Goal: Book appointment/travel/reservation

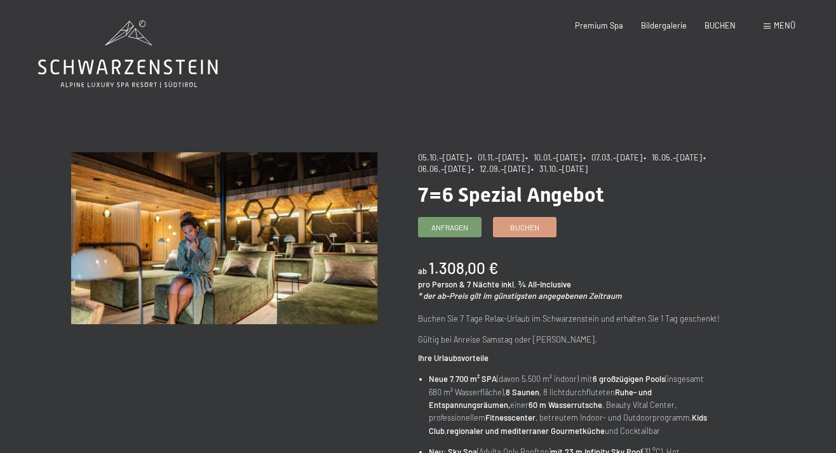
click at [143, 51] on icon at bounding box center [128, 54] width 180 height 68
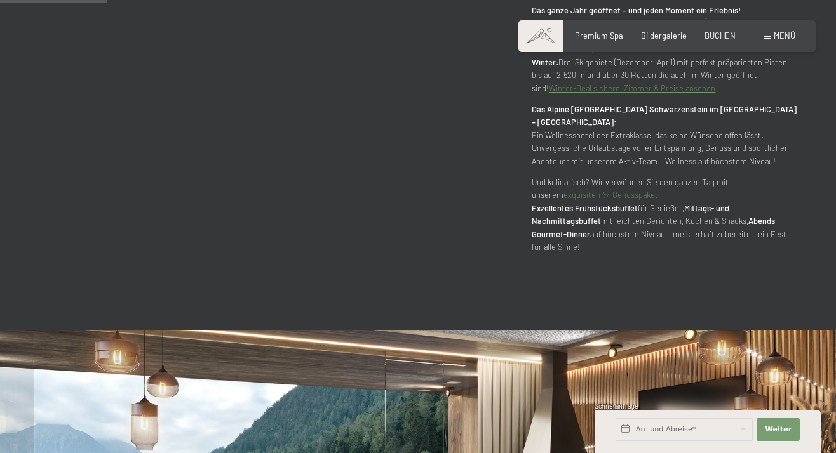
scroll to position [772, 0]
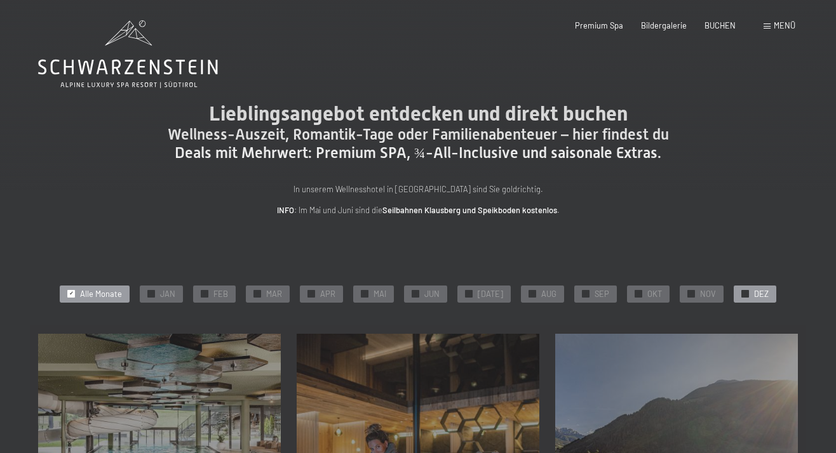
click at [743, 291] on span "✓" at bounding box center [745, 294] width 4 height 7
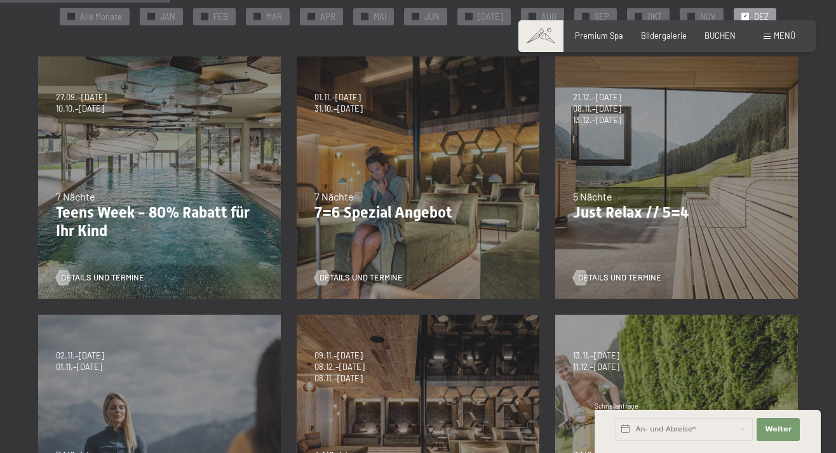
scroll to position [282, 0]
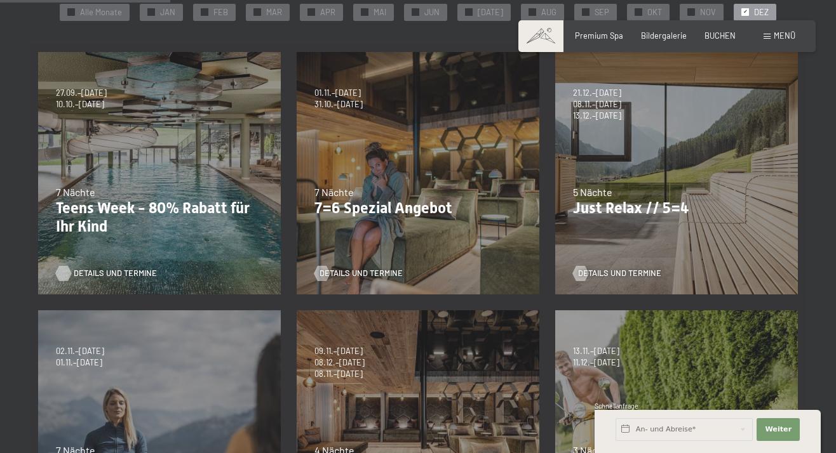
click at [102, 273] on span "Details und Termine" at bounding box center [115, 273] width 83 height 11
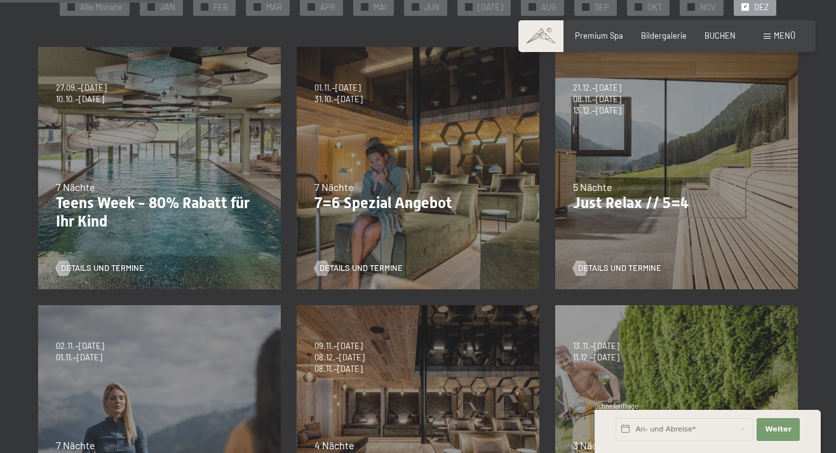
scroll to position [281, 0]
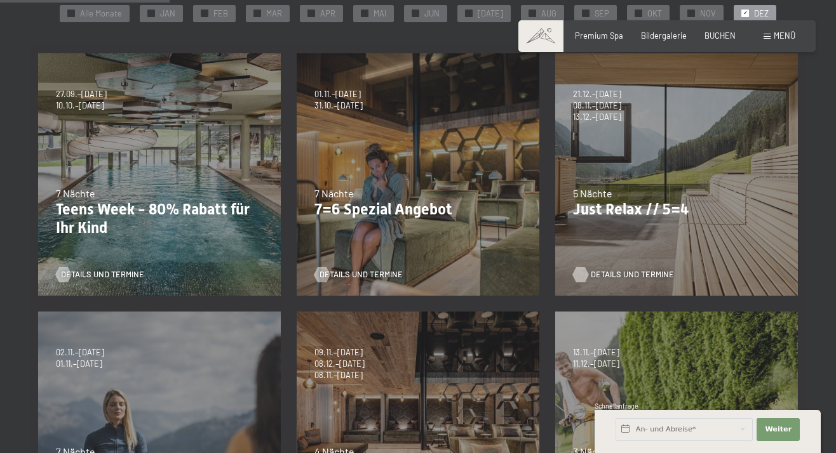
click at [601, 272] on span "Details und Termine" at bounding box center [632, 274] width 83 height 11
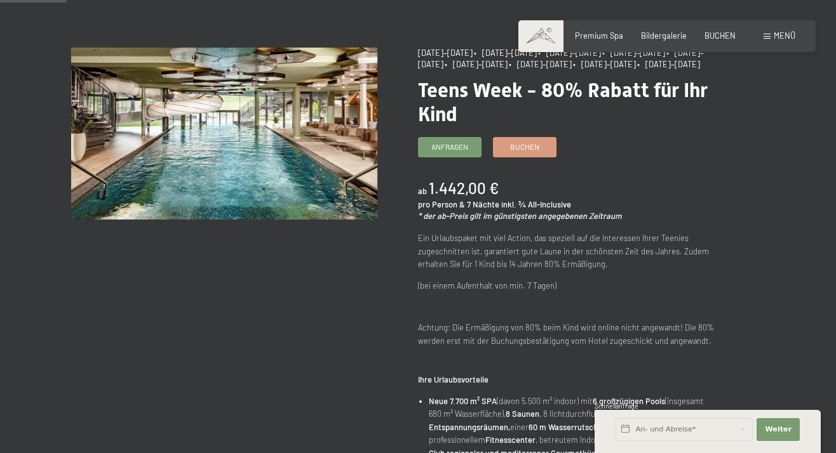
scroll to position [105, 0]
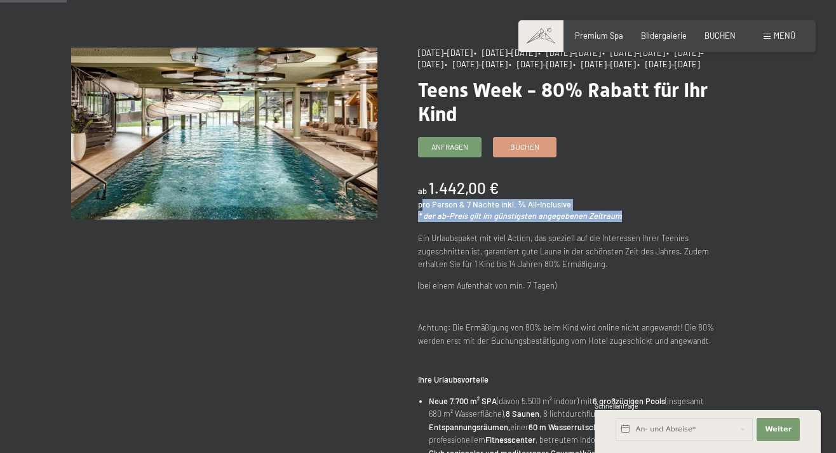
drag, startPoint x: 422, startPoint y: 217, endPoint x: 632, endPoint y: 229, distance: 210.6
click at [632, 222] on div "ab 1.442,00 € pro Person & 7 Nächte inkl. ¾ All-Inclusive * der ab-Preis gilt i…" at bounding box center [571, 200] width 306 height 44
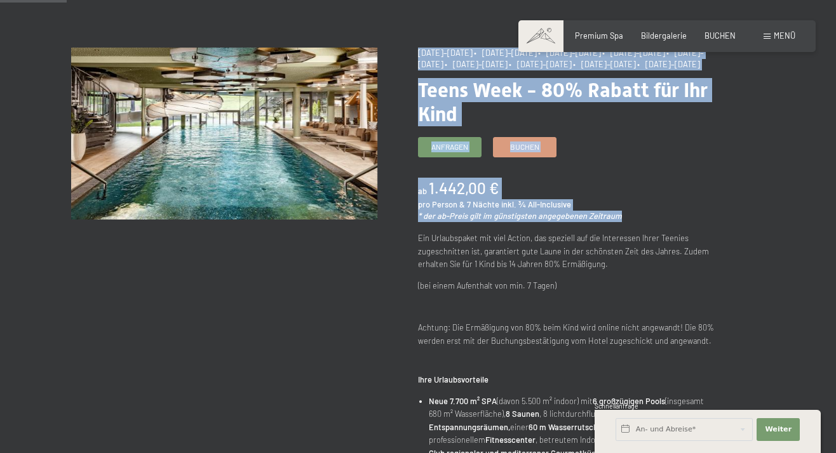
drag, startPoint x: 626, startPoint y: 226, endPoint x: 406, endPoint y: 210, distance: 220.4
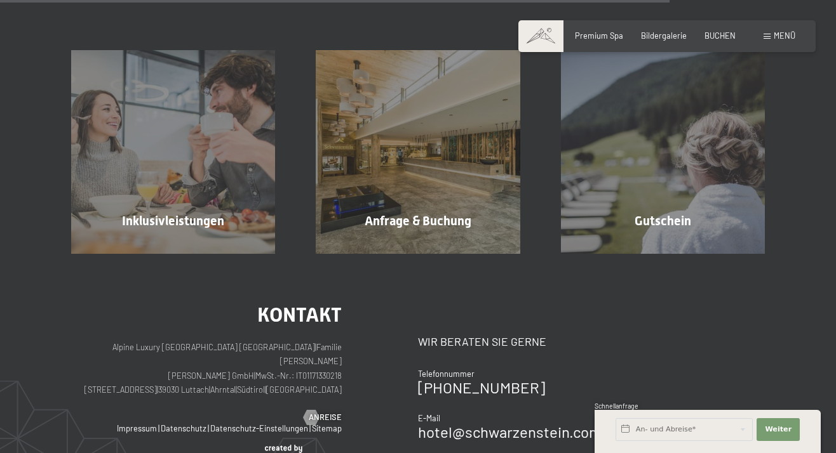
scroll to position [1095, 0]
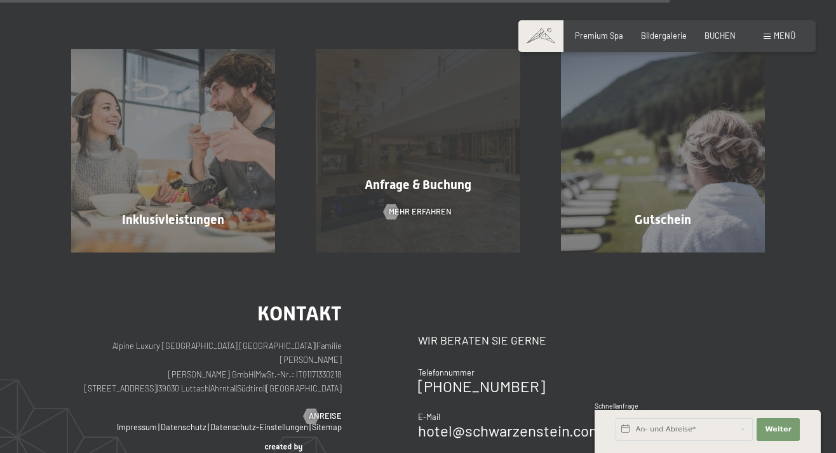
click at [381, 206] on div "Anfrage & Buchung Mehr erfahren" at bounding box center [417, 151] width 244 height 204
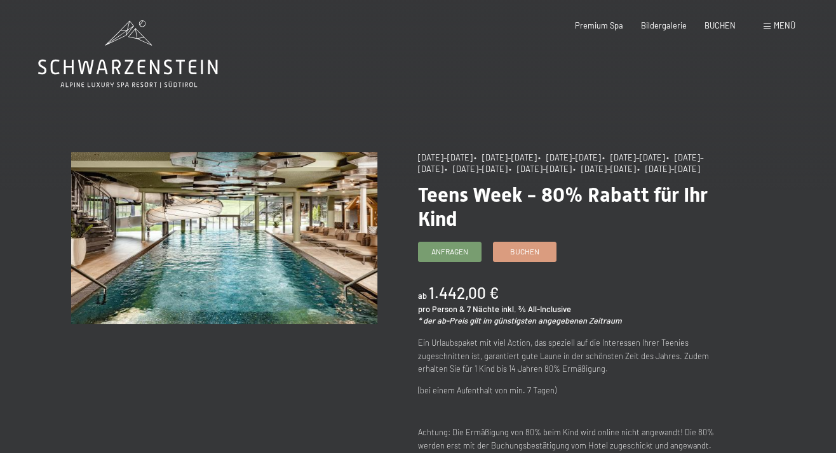
scroll to position [-1, 0]
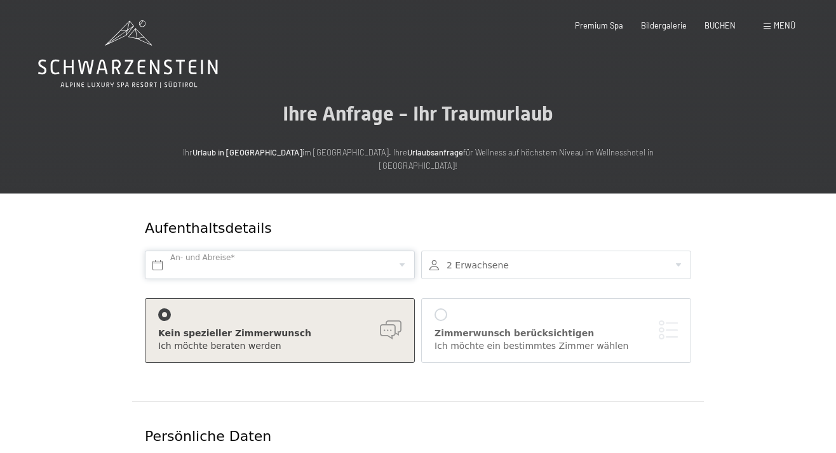
click at [272, 251] on input "text" at bounding box center [280, 265] width 270 height 29
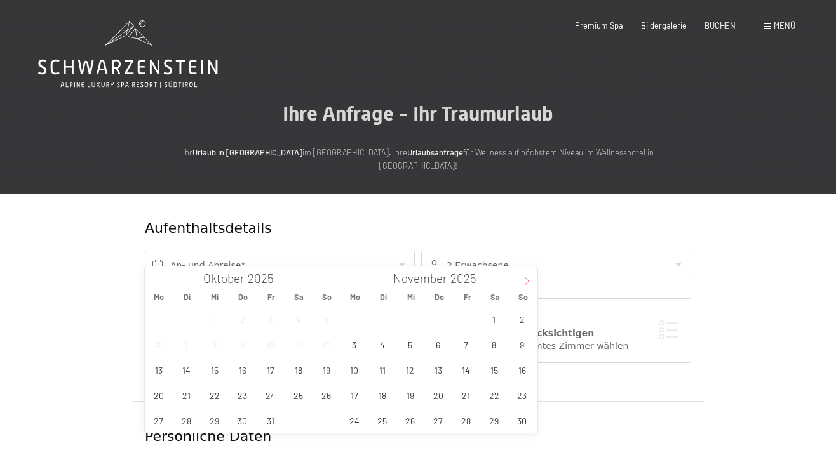
click at [528, 282] on icon at bounding box center [527, 282] width 4 height 8
click at [523, 315] on span "7" at bounding box center [521, 319] width 25 height 25
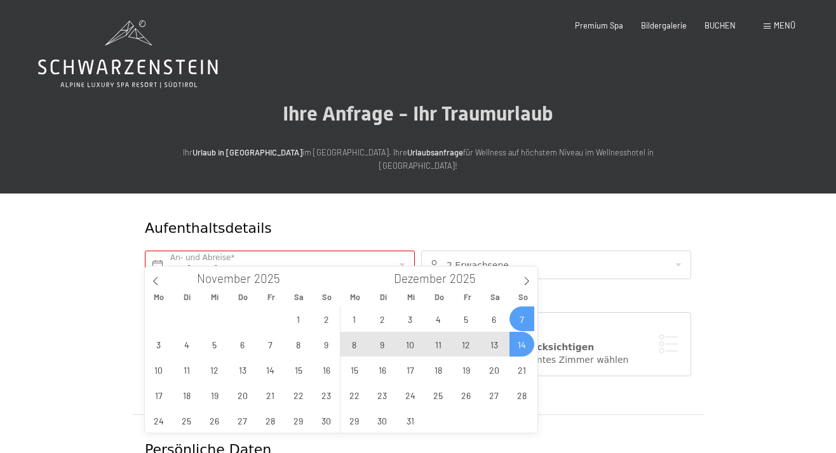
click at [520, 347] on span "14" at bounding box center [521, 344] width 25 height 25
type input "So. 07.12.2025 - So. 14.12.2025"
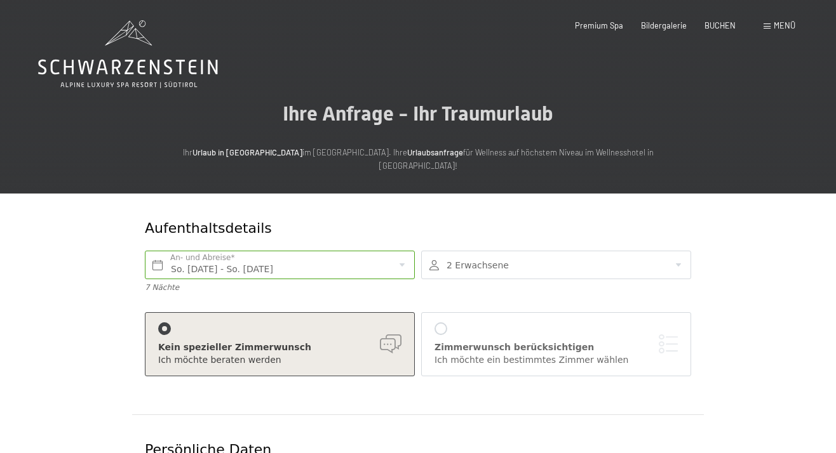
click at [538, 251] on div at bounding box center [556, 265] width 270 height 29
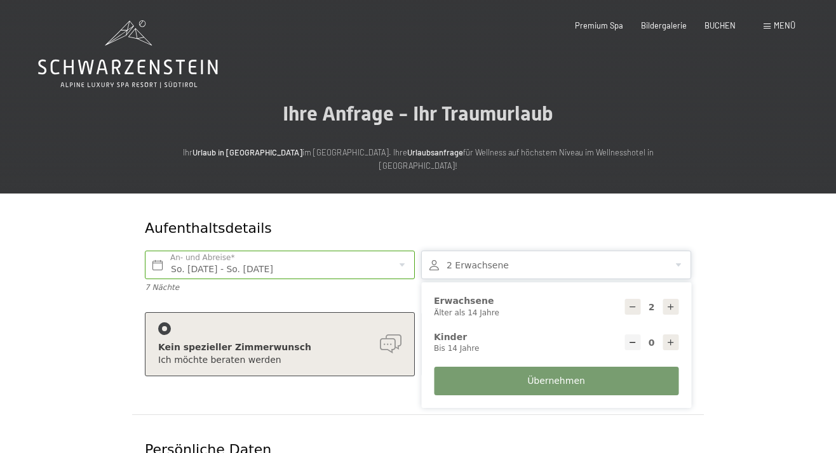
click at [669, 338] on icon at bounding box center [670, 342] width 9 height 9
type input "1"
select select
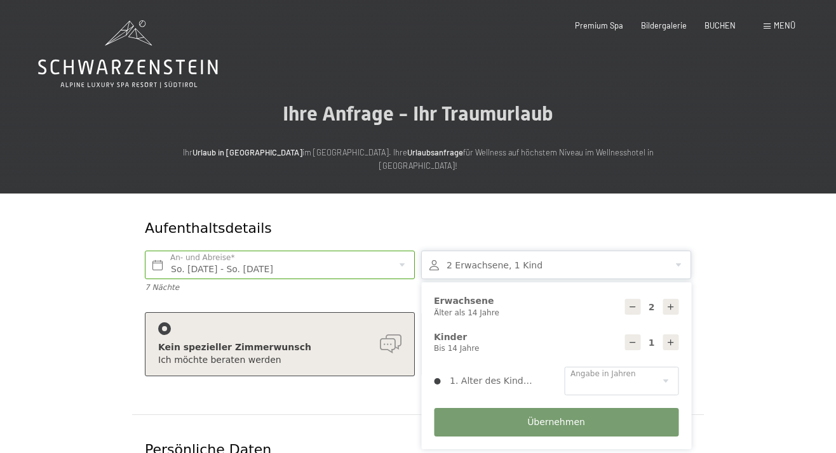
click at [669, 338] on icon at bounding box center [670, 342] width 9 height 9
type input "2"
select select
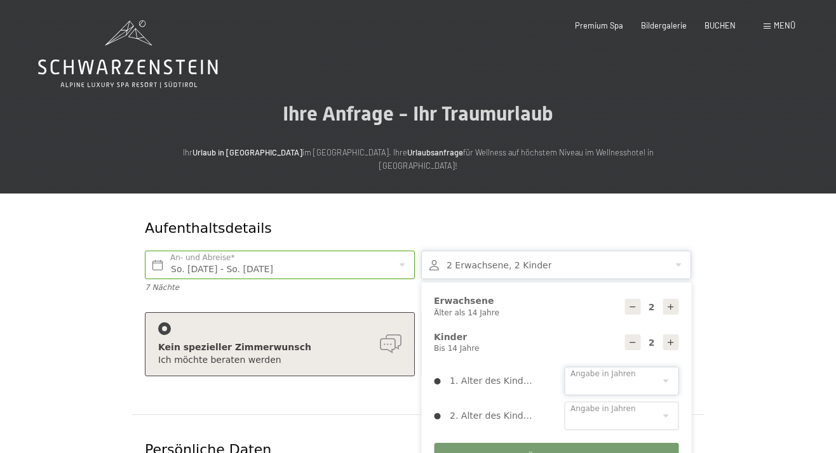
select select "1"
select select "3"
click at [521, 443] on button "Übernehmen" at bounding box center [556, 457] width 244 height 29
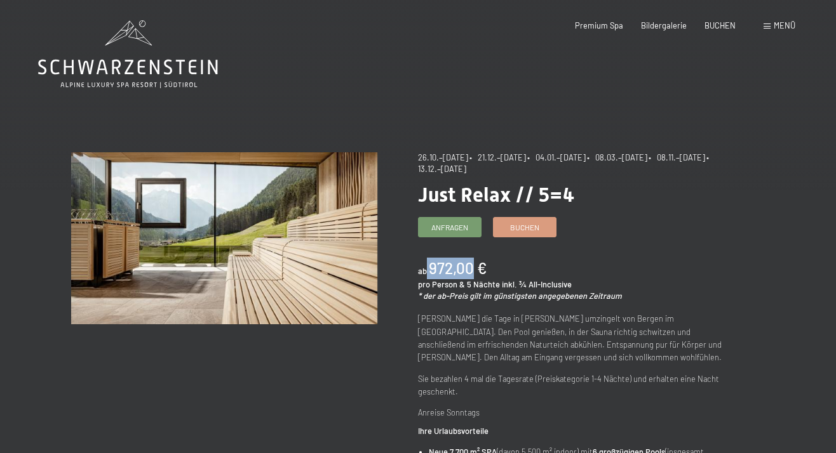
drag, startPoint x: 426, startPoint y: 261, endPoint x: 467, endPoint y: 269, distance: 42.0
click at [467, 269] on div "ab 972,00 €" at bounding box center [452, 269] width 69 height 22
click at [467, 269] on b "972,00 €" at bounding box center [458, 268] width 58 height 18
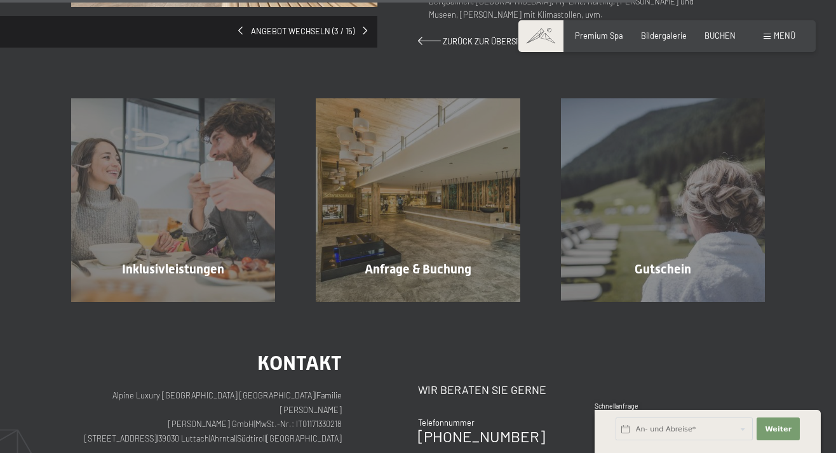
scroll to position [986, 0]
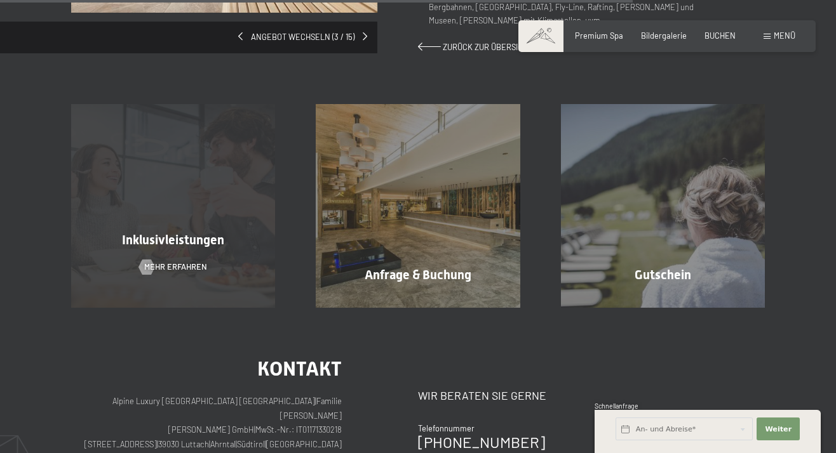
click at [184, 269] on div "Inklusivleistungen Mehr erfahren" at bounding box center [173, 206] width 244 height 204
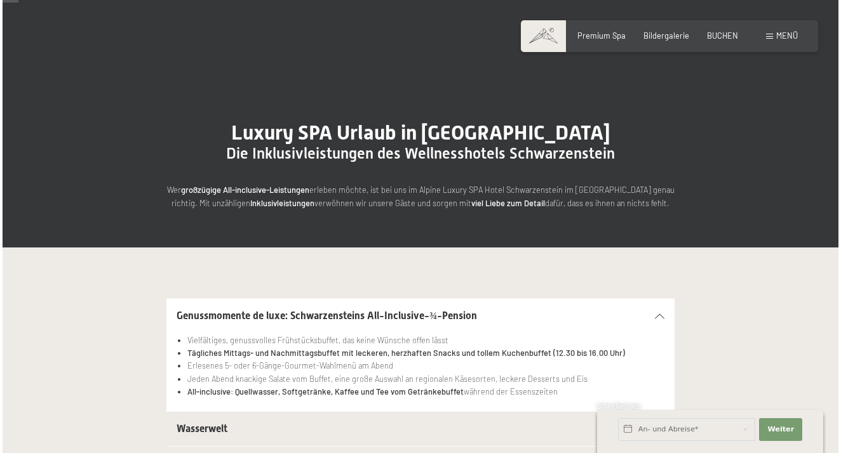
scroll to position [42, 0]
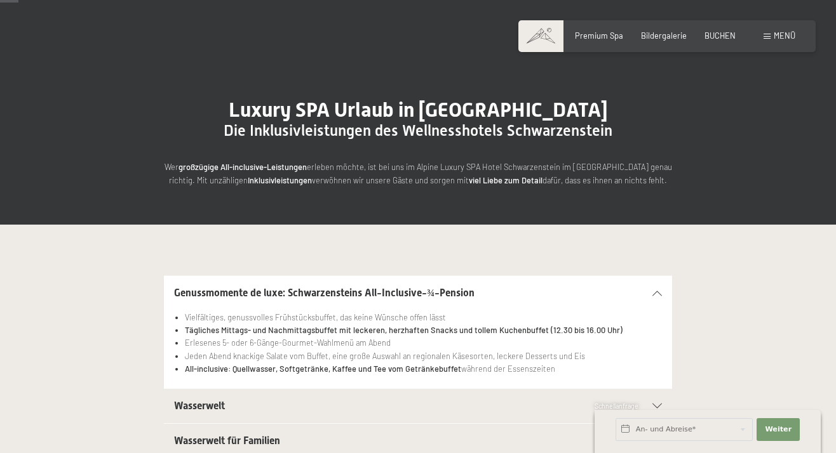
click at [765, 37] on span at bounding box center [766, 37] width 7 height 6
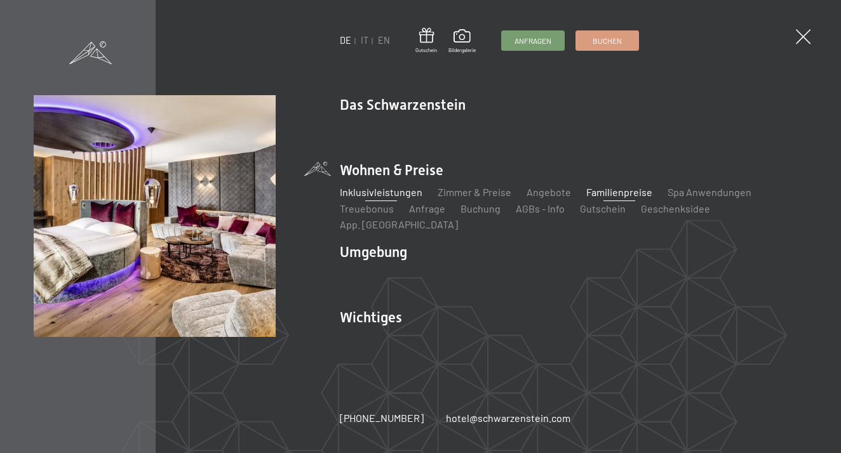
click at [614, 198] on link "Familienpreise" at bounding box center [619, 192] width 66 height 12
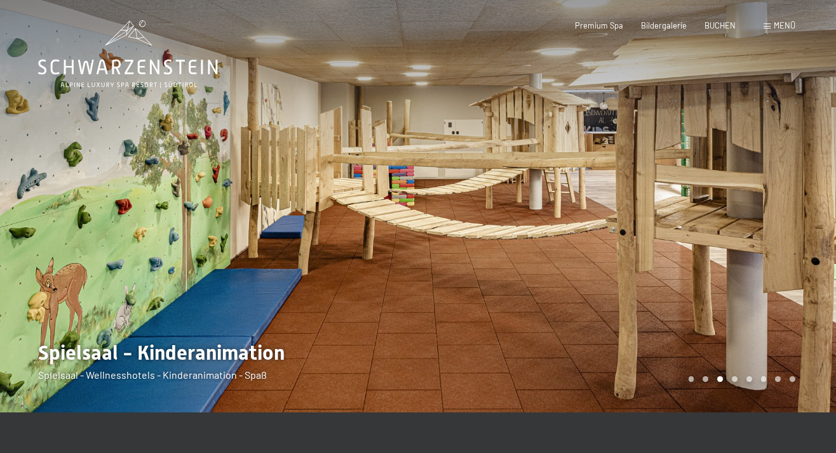
click at [675, 161] on div at bounding box center [627, 206] width 418 height 413
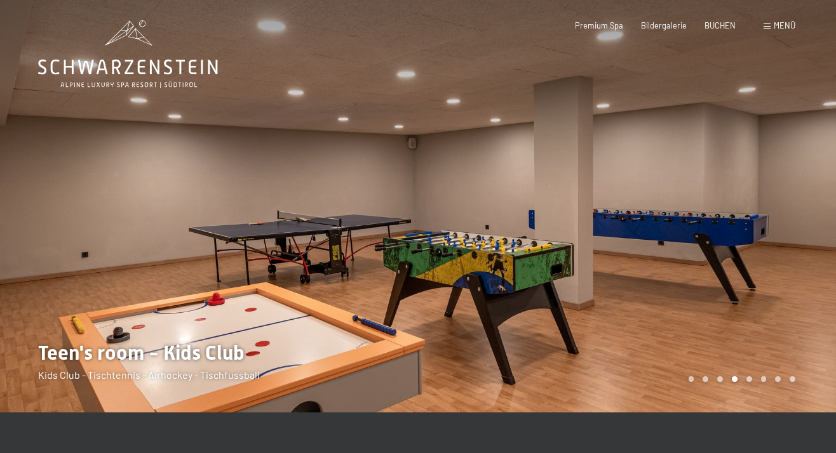
click at [675, 161] on div at bounding box center [627, 206] width 418 height 413
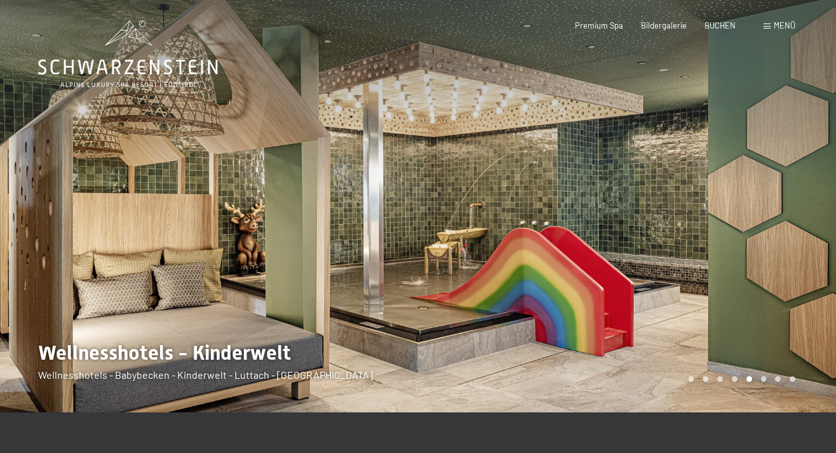
click at [675, 161] on div at bounding box center [627, 206] width 418 height 413
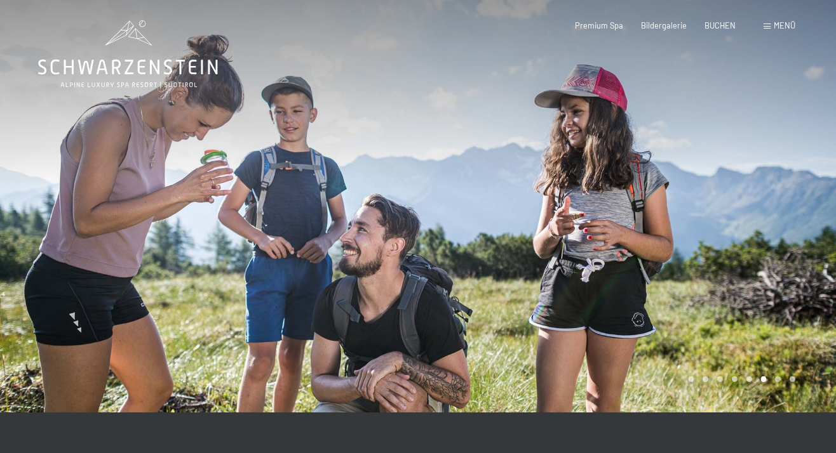
click at [133, 205] on div at bounding box center [209, 206] width 418 height 413
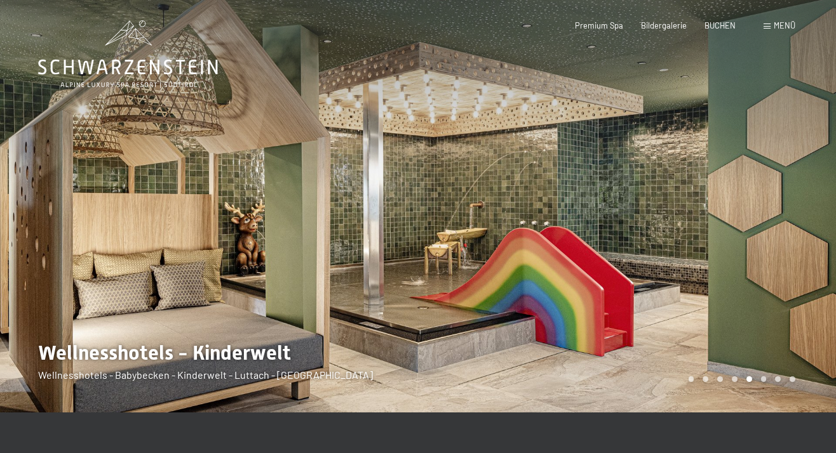
click at [690, 229] on div at bounding box center [627, 206] width 418 height 413
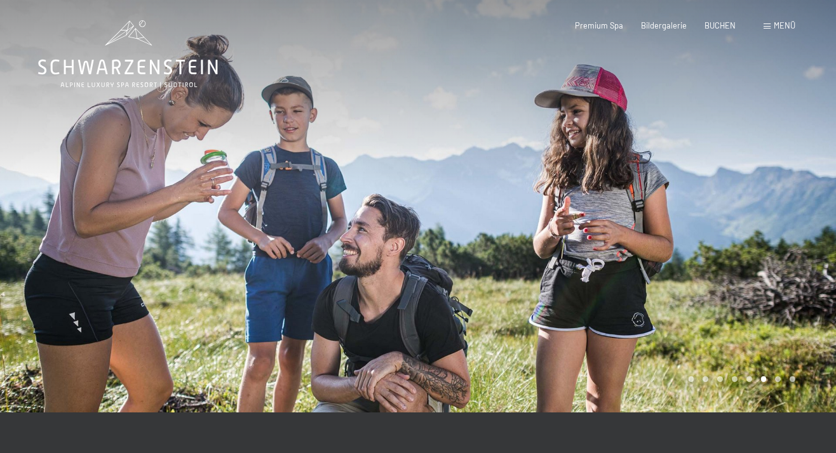
click at [690, 229] on div at bounding box center [627, 206] width 418 height 413
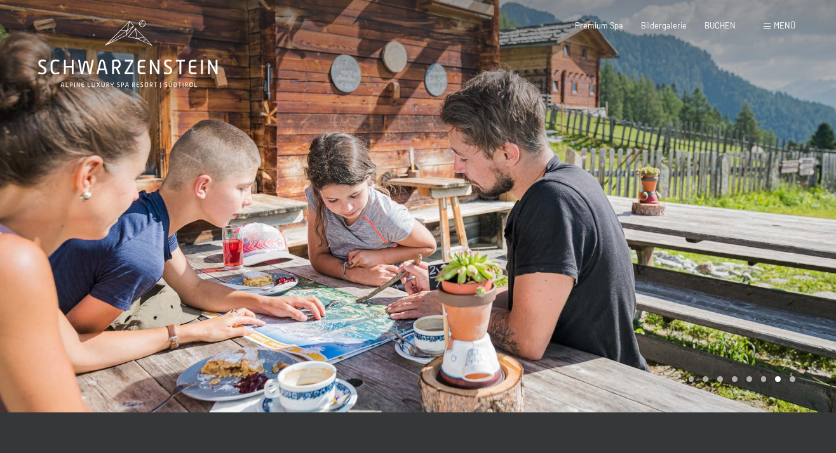
click at [690, 229] on div at bounding box center [627, 206] width 418 height 413
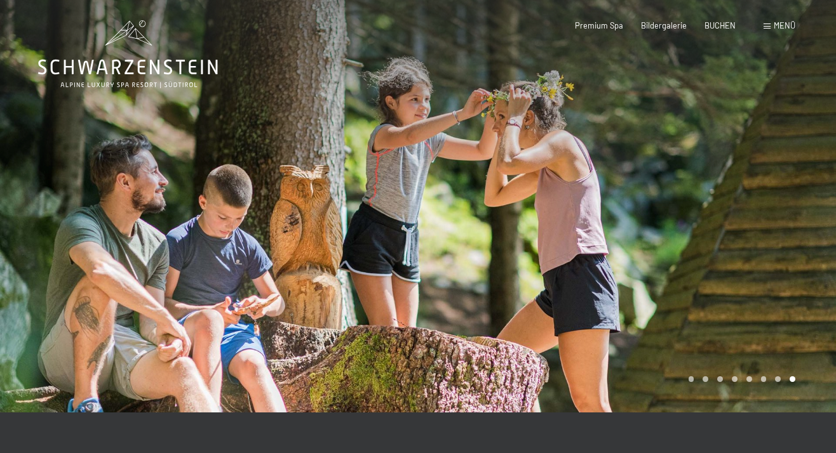
click at [690, 229] on div at bounding box center [627, 206] width 418 height 413
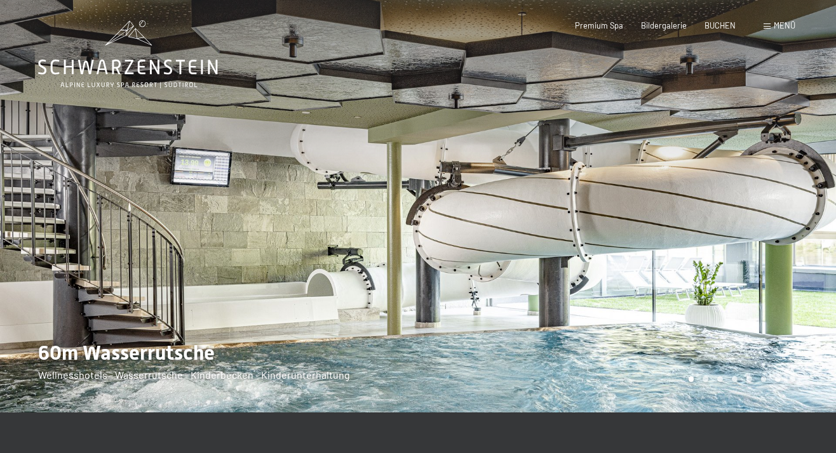
click at [690, 229] on div at bounding box center [627, 206] width 418 height 413
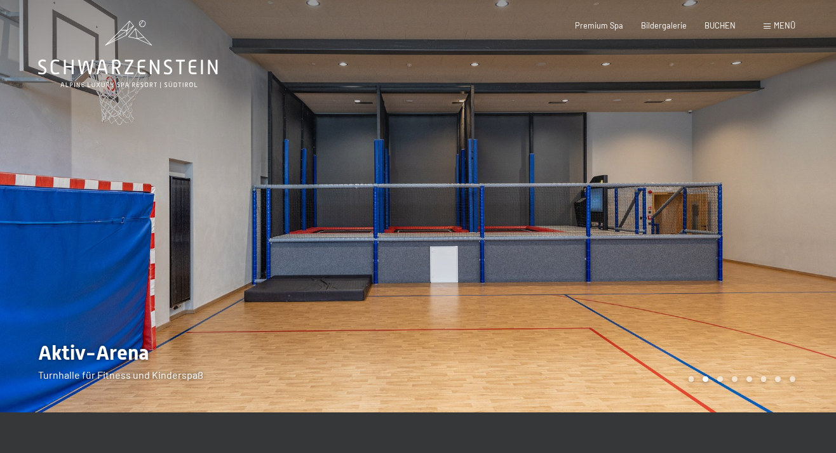
click at [690, 229] on div at bounding box center [627, 206] width 418 height 413
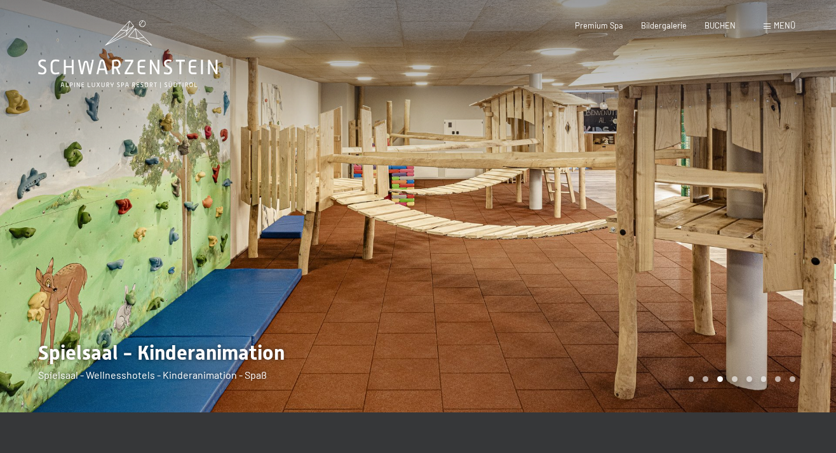
click at [215, 204] on div at bounding box center [209, 206] width 418 height 413
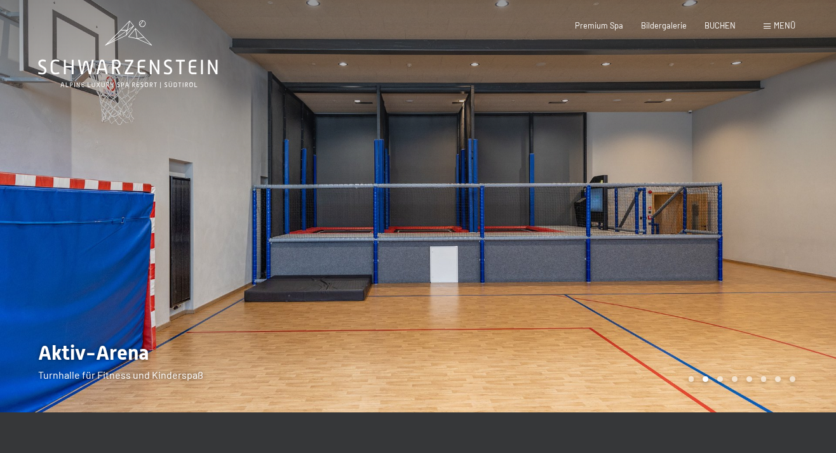
click at [215, 204] on div at bounding box center [209, 206] width 418 height 413
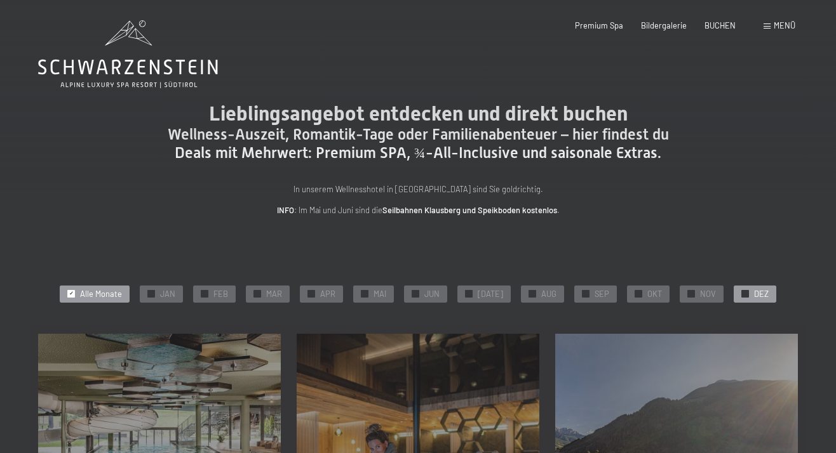
click at [745, 293] on div "✓ DEZ" at bounding box center [754, 295] width 43 height 18
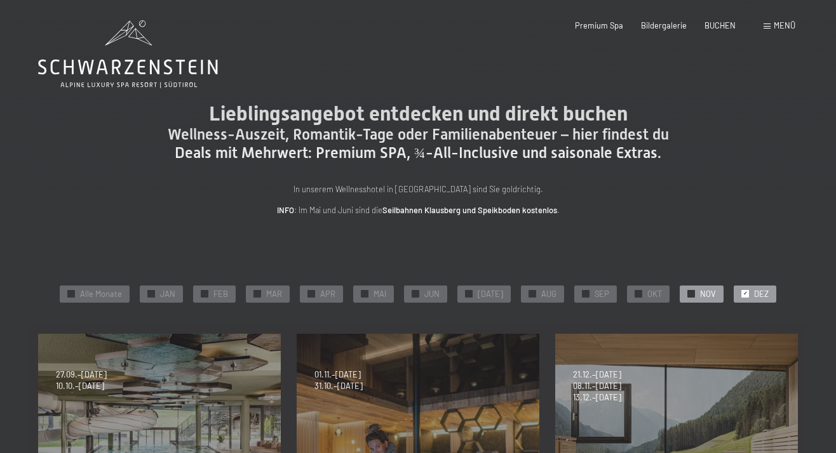
click at [691, 290] on div "✓ NOV" at bounding box center [702, 295] width 44 height 18
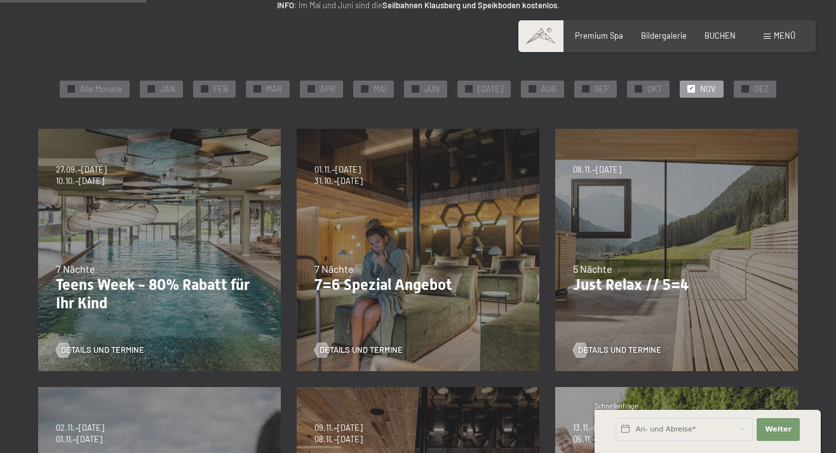
scroll to position [210, 0]
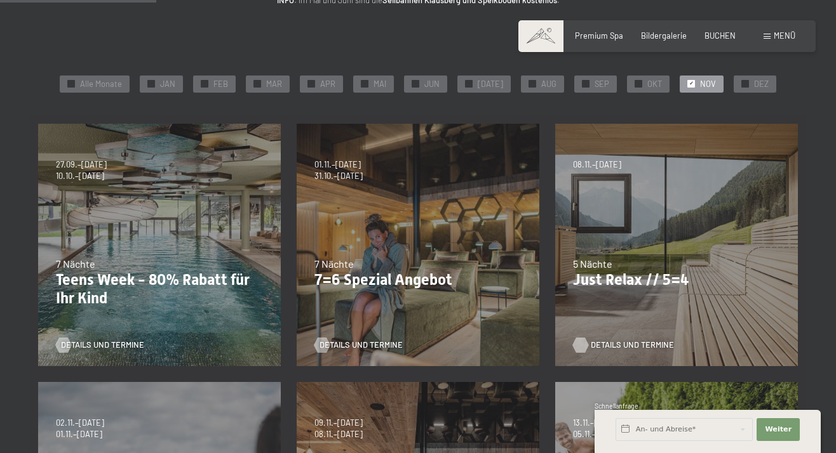
click at [638, 344] on span "Details und Termine" at bounding box center [632, 345] width 83 height 11
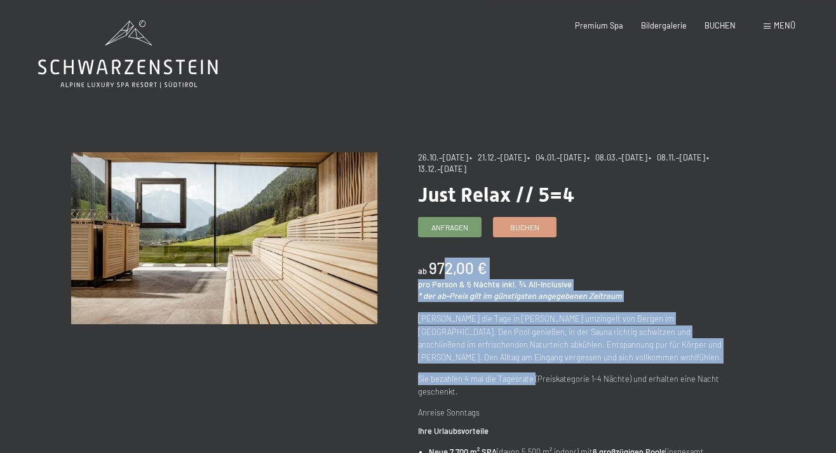
drag, startPoint x: 435, startPoint y: 262, endPoint x: 533, endPoint y: 373, distance: 148.9
click at [533, 373] on p "Sie bezahlen 4 mal die Tagesrate (Preiskategorie 1-4 Nächte) und erhalten eine …" at bounding box center [571, 386] width 306 height 26
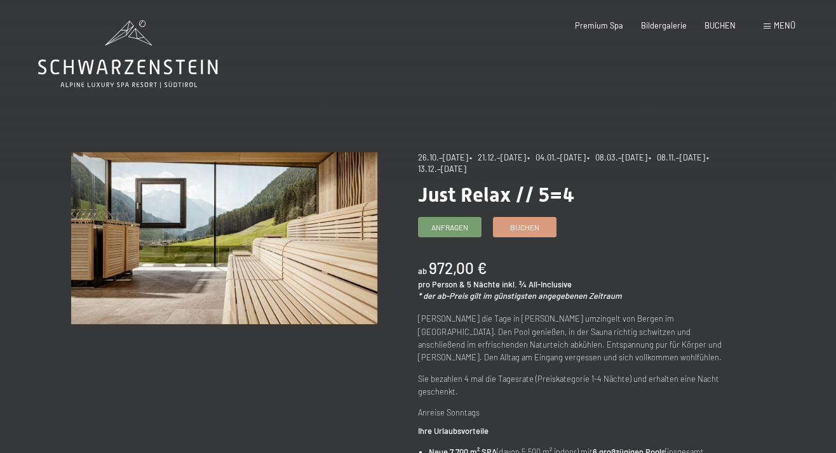
click at [114, 44] on icon at bounding box center [128, 54] width 180 height 68
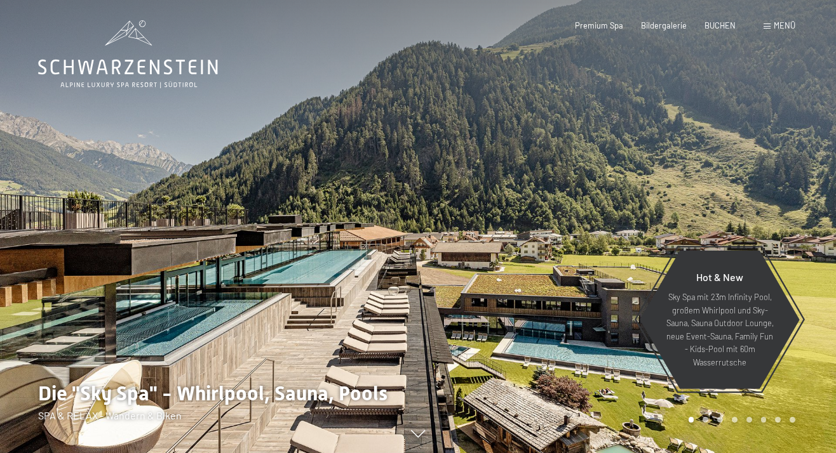
click at [779, 29] on span "Menü" at bounding box center [785, 25] width 22 height 10
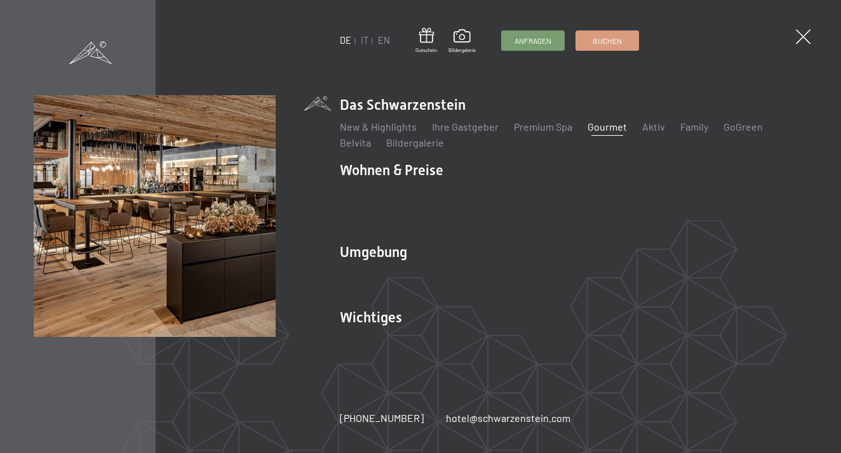
click at [597, 133] on link "Gourmet" at bounding box center [606, 127] width 39 height 12
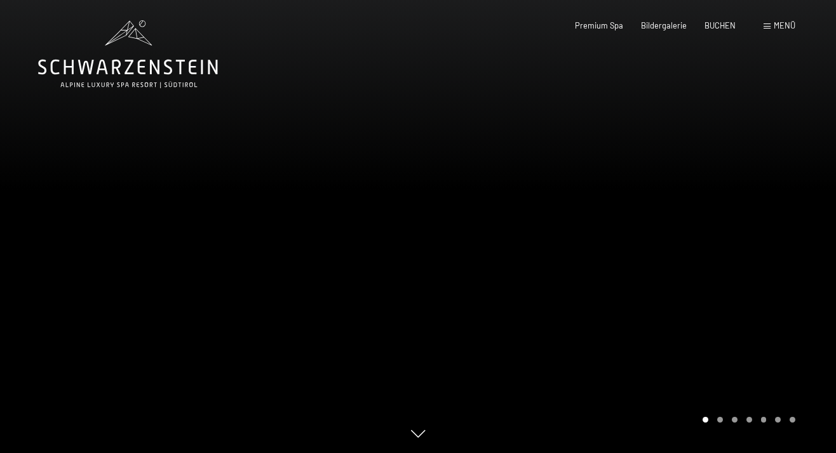
click at [768, 20] on div "Buchen Anfragen Premium Spa Bildergalerie BUCHEN Menü DE IT EN Gutschein Bilder…" at bounding box center [667, 25] width 257 height 11
click at [765, 32] on div "Buchen Anfragen Premium Spa Bildergalerie BUCHEN Menü DE IT EN Gutschein Bilder…" at bounding box center [667, 25] width 257 height 11
click at [768, 26] on span at bounding box center [766, 26] width 7 height 6
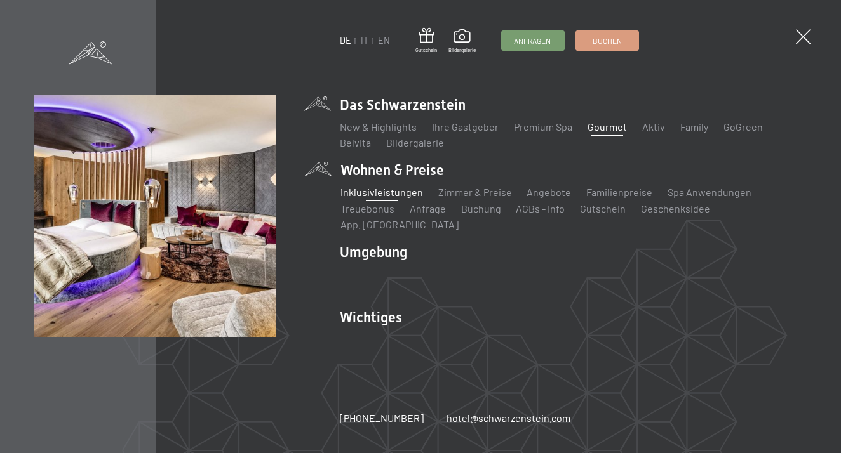
click at [381, 198] on link "Inklusivleistungen" at bounding box center [381, 192] width 83 height 12
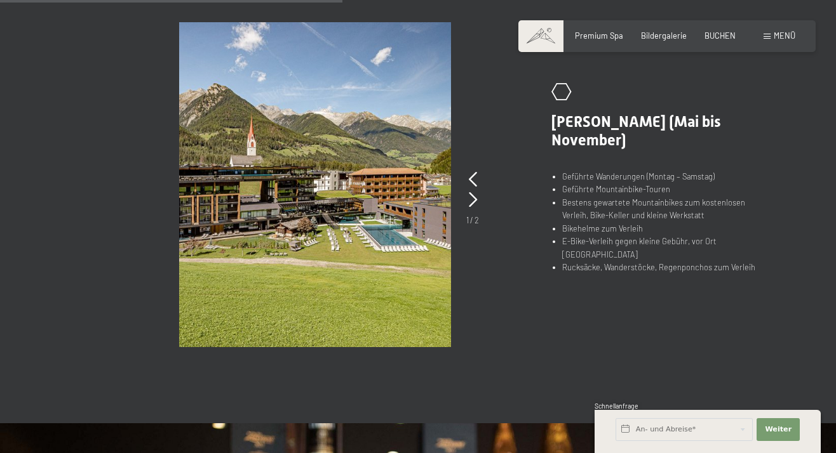
scroll to position [780, 0]
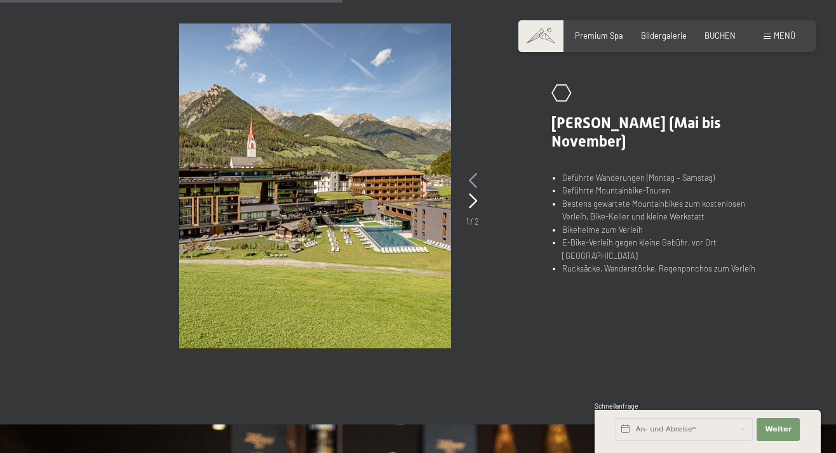
click at [473, 175] on icon at bounding box center [473, 180] width 8 height 15
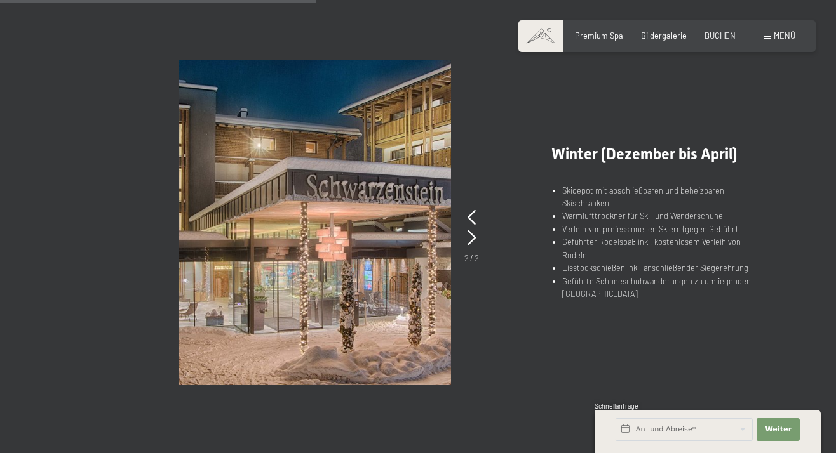
scroll to position [742, 0]
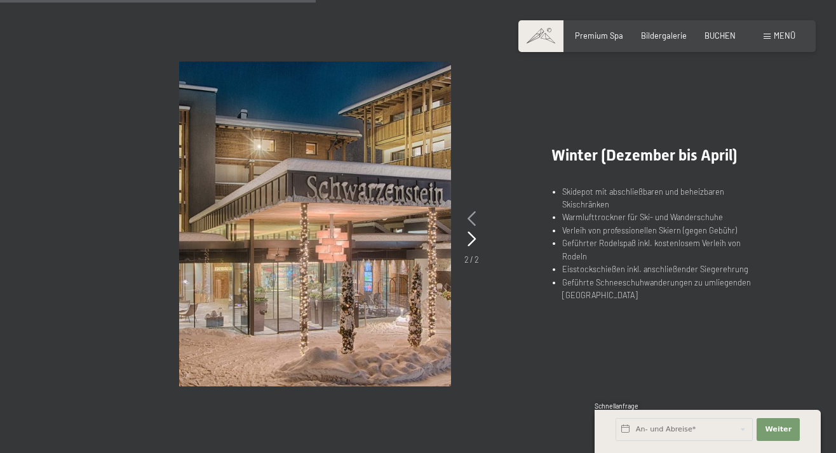
click at [472, 217] on icon at bounding box center [471, 218] width 8 height 15
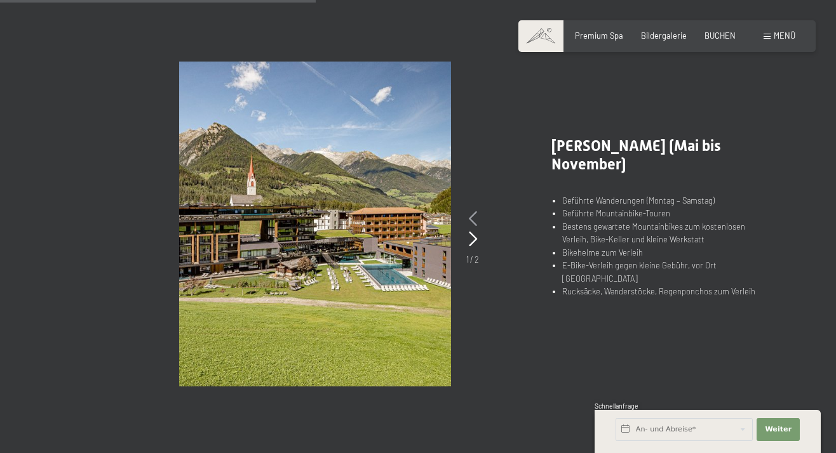
click at [472, 217] on icon at bounding box center [473, 218] width 8 height 15
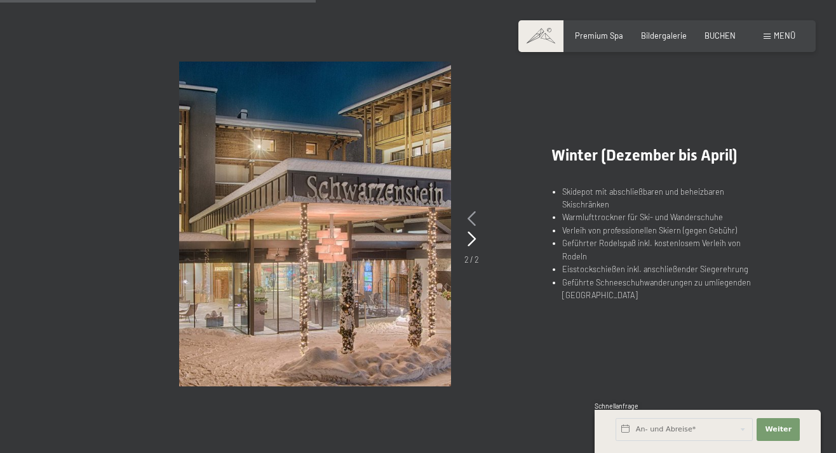
click at [472, 217] on icon at bounding box center [471, 218] width 8 height 15
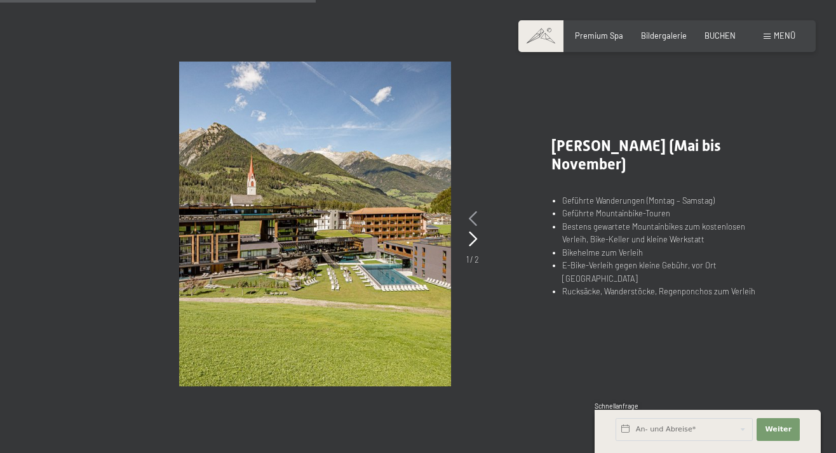
click at [472, 217] on icon at bounding box center [473, 218] width 8 height 15
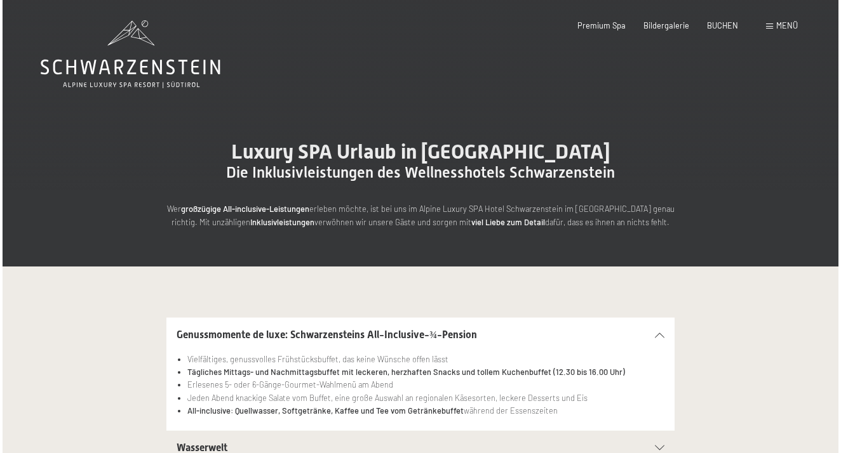
scroll to position [0, 0]
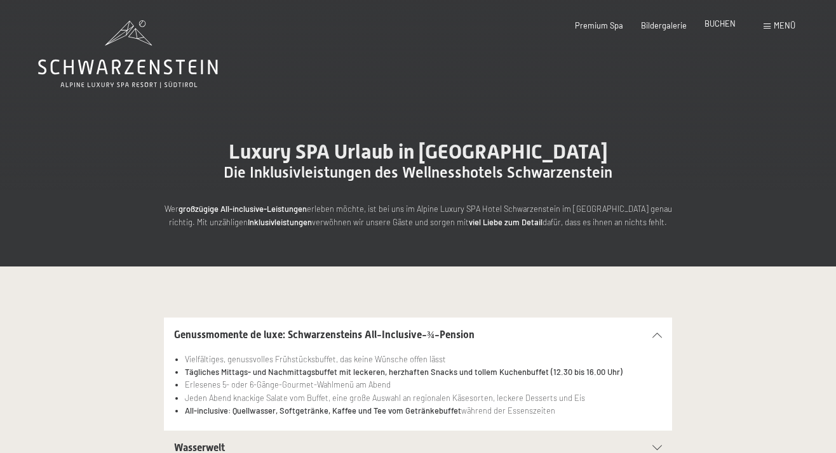
click at [730, 29] on div "BUCHEN" at bounding box center [719, 23] width 31 height 11
click at [767, 26] on span at bounding box center [766, 26] width 7 height 6
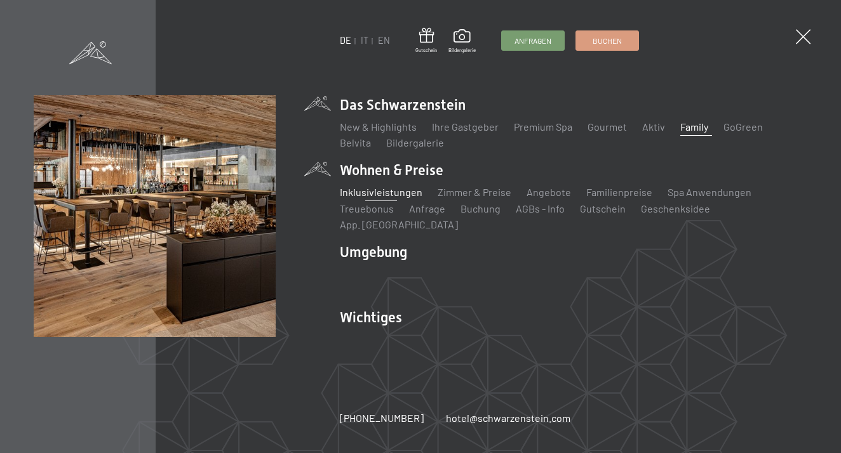
click at [692, 133] on link "Family" at bounding box center [694, 127] width 28 height 12
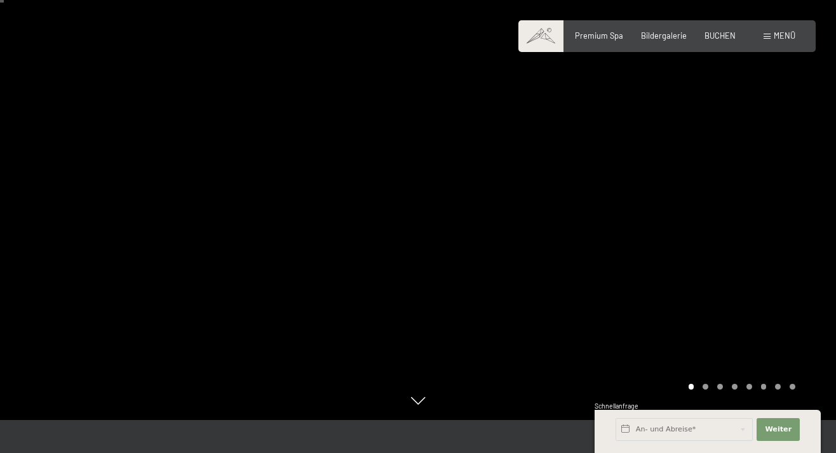
scroll to position [34, 0]
click at [706, 220] on div at bounding box center [627, 192] width 418 height 453
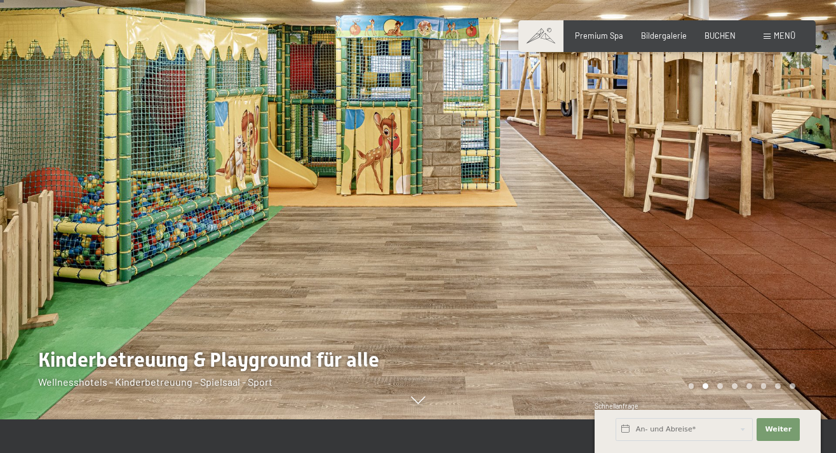
click at [706, 220] on div at bounding box center [627, 192] width 418 height 453
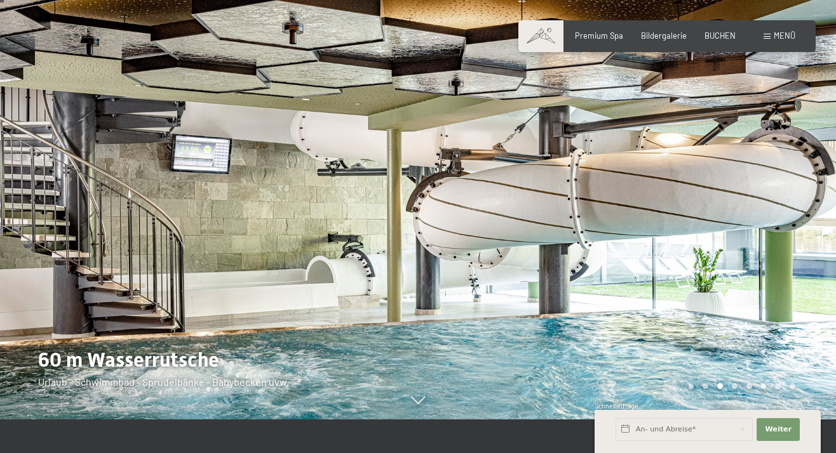
click at [706, 220] on div at bounding box center [627, 192] width 418 height 453
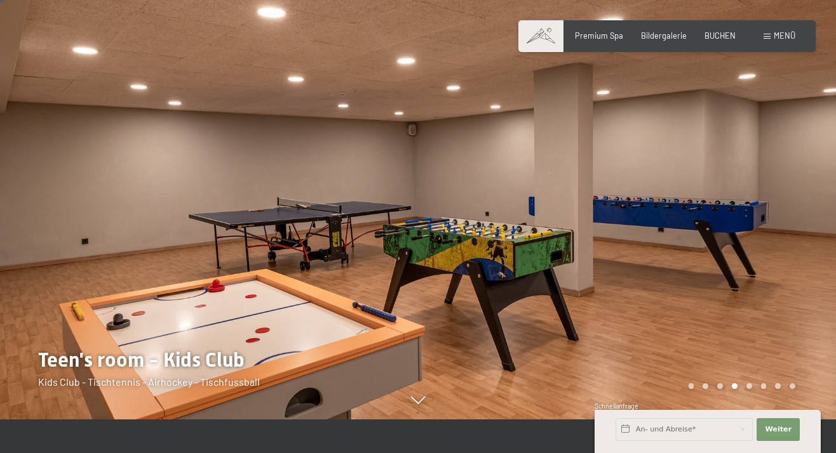
click at [706, 220] on div at bounding box center [627, 192] width 418 height 453
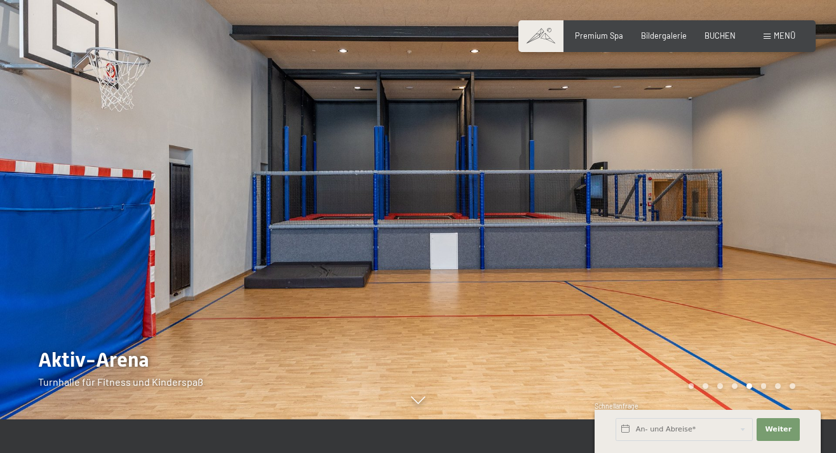
click at [706, 220] on div at bounding box center [627, 192] width 418 height 453
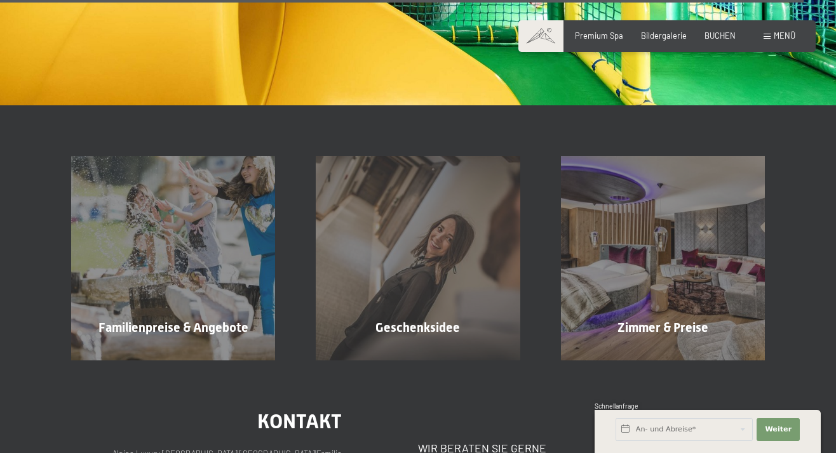
scroll to position [7565, 0]
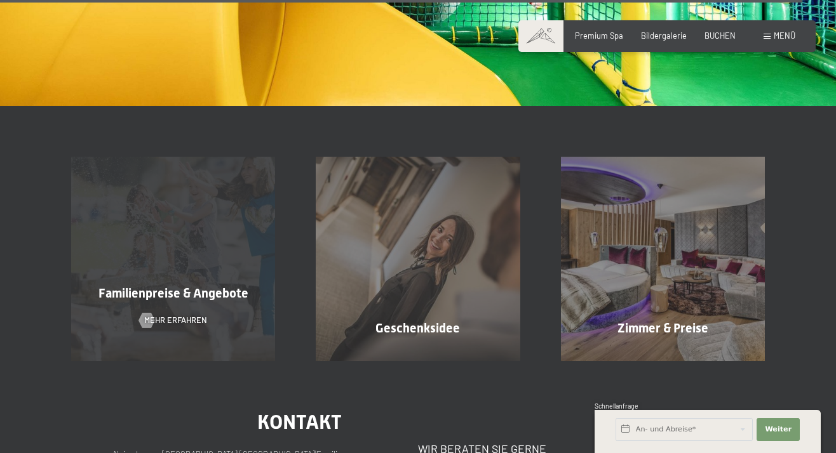
click at [201, 315] on span "Mehr erfahren" at bounding box center [175, 320] width 63 height 11
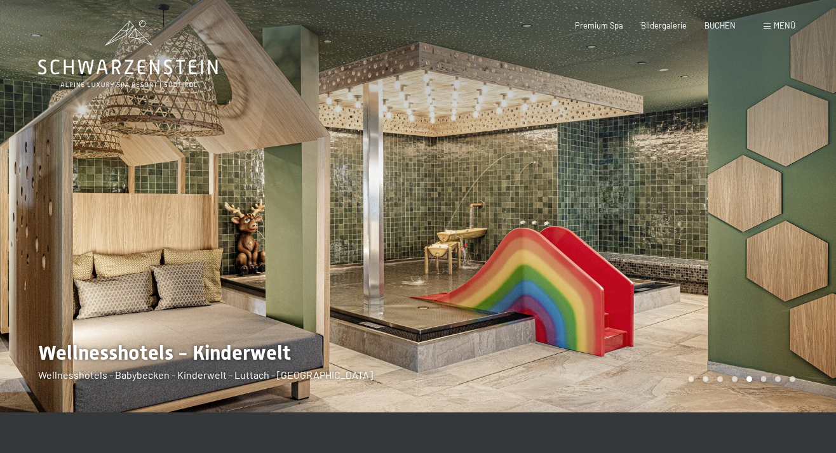
click at [771, 21] on div "Menü" at bounding box center [779, 25] width 32 height 11
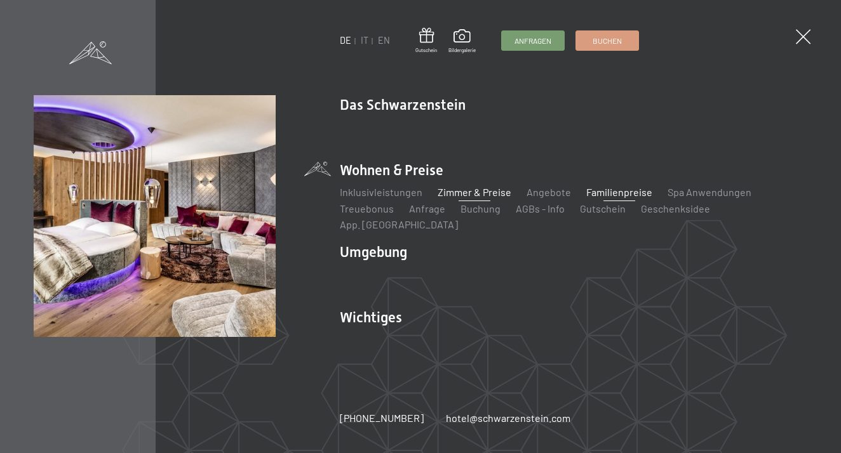
click at [479, 198] on link "Zimmer & Preise" at bounding box center [475, 192] width 74 height 12
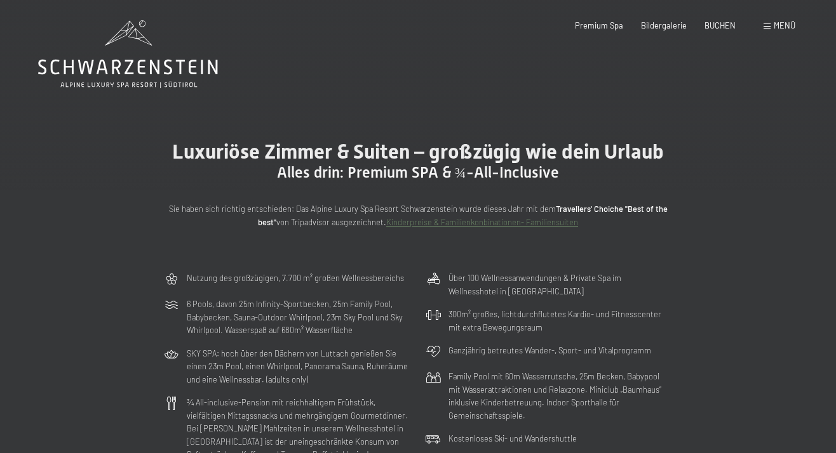
click at [758, 30] on div "Buchen Anfragen Premium Spa Bildergalerie BUCHEN Menü DE IT EN Gutschein Bilder…" at bounding box center [667, 25] width 257 height 11
click at [774, 30] on div "Menü" at bounding box center [779, 25] width 32 height 11
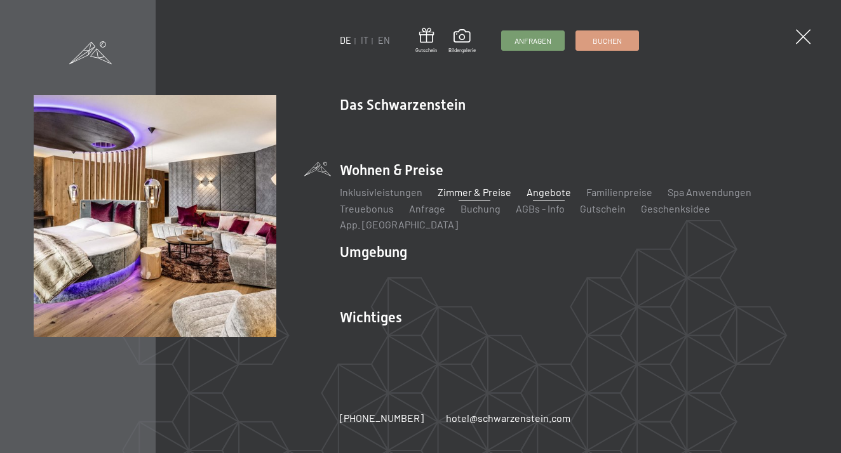
click at [542, 198] on link "Angebote" at bounding box center [548, 192] width 44 height 12
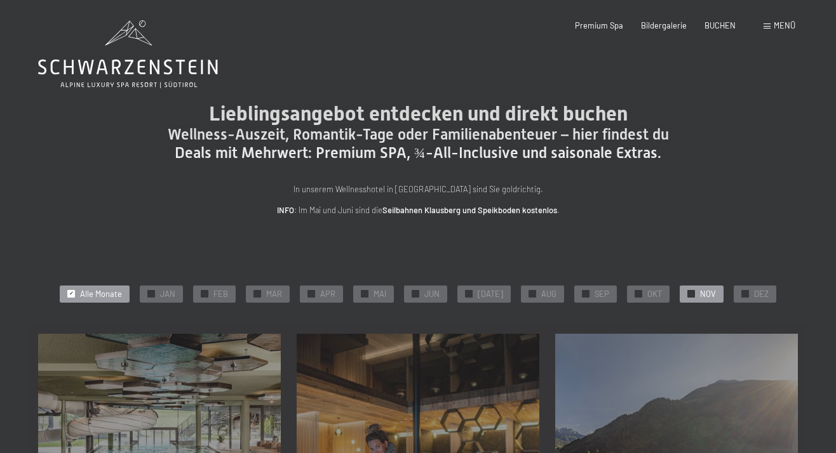
click at [702, 291] on span "NOV" at bounding box center [708, 294] width 16 height 11
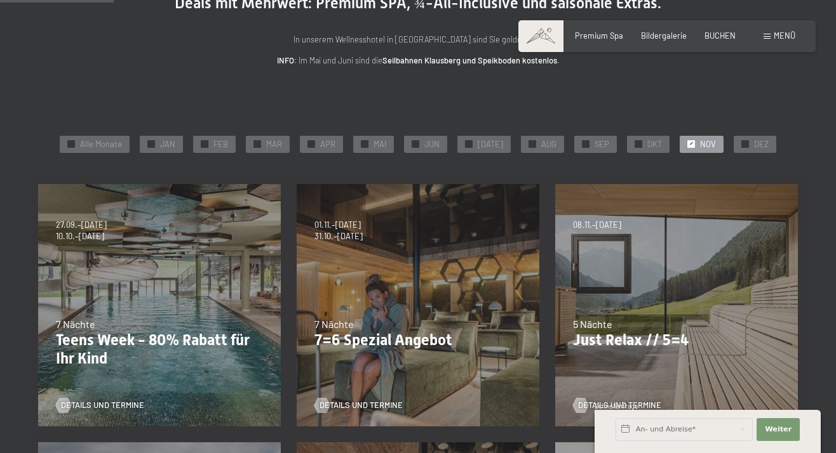
scroll to position [153, 0]
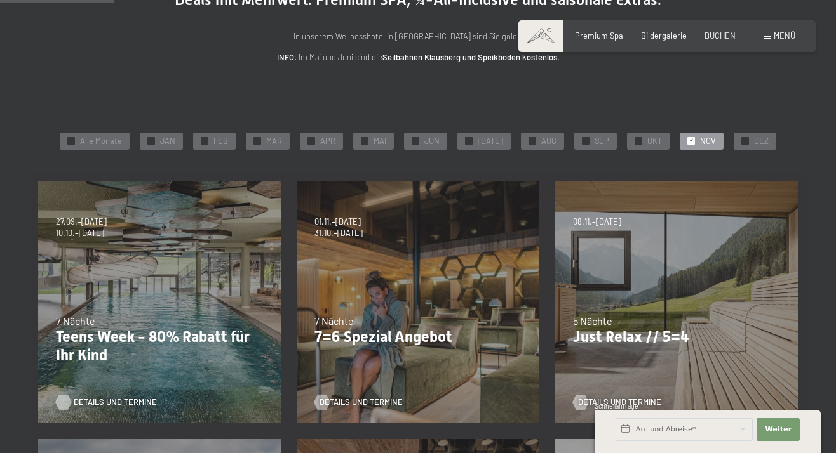
click at [126, 398] on span "Details und Termine" at bounding box center [115, 402] width 83 height 11
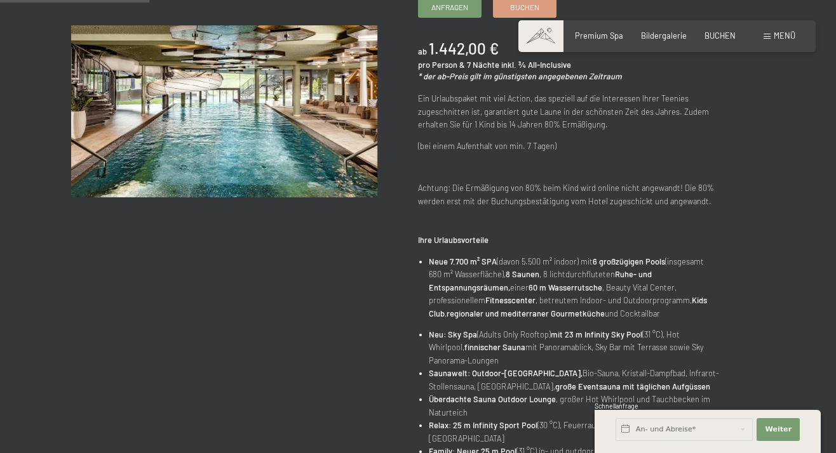
scroll to position [244, 0]
